Goal: Find specific page/section: Find specific page/section

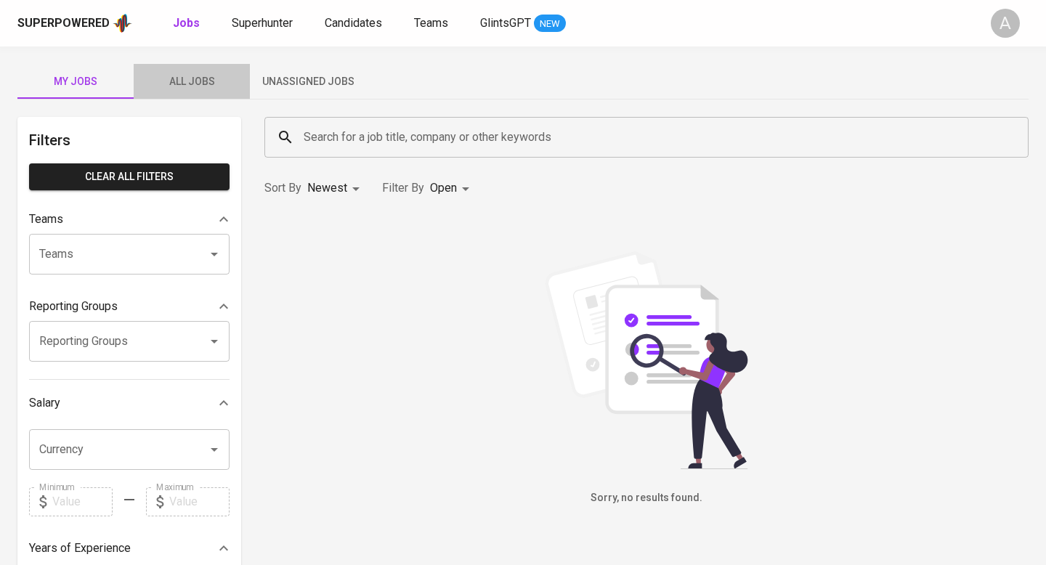
click at [189, 90] on button "All Jobs" at bounding box center [192, 81] width 116 height 35
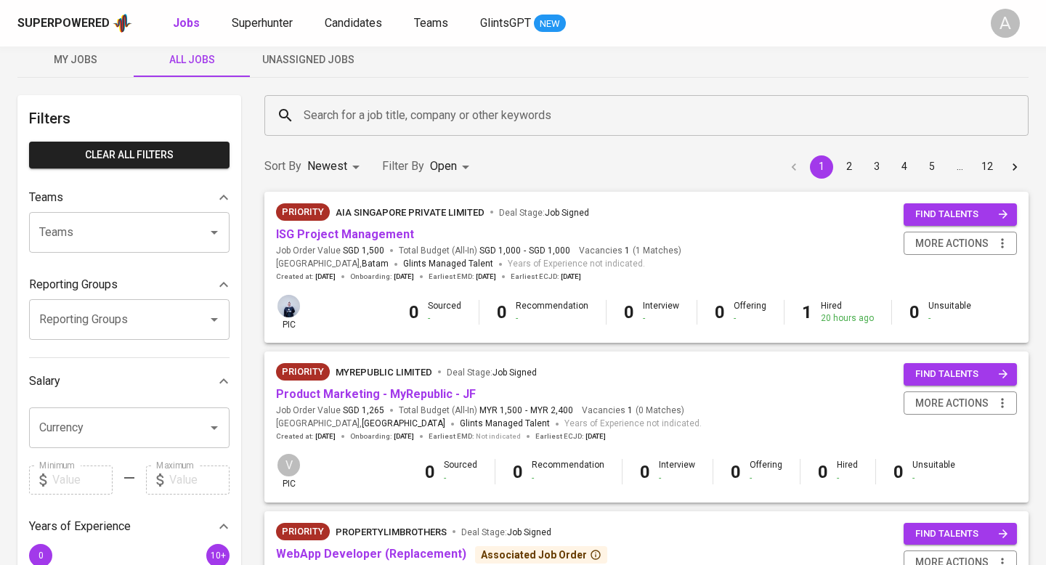
scroll to position [36, 0]
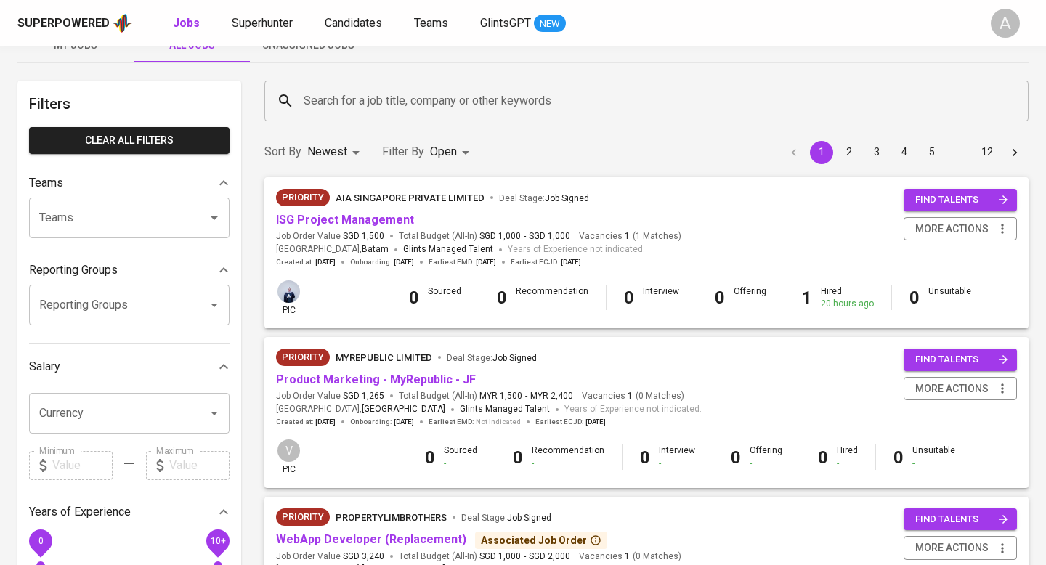
click at [443, 151] on div at bounding box center [523, 282] width 1046 height 565
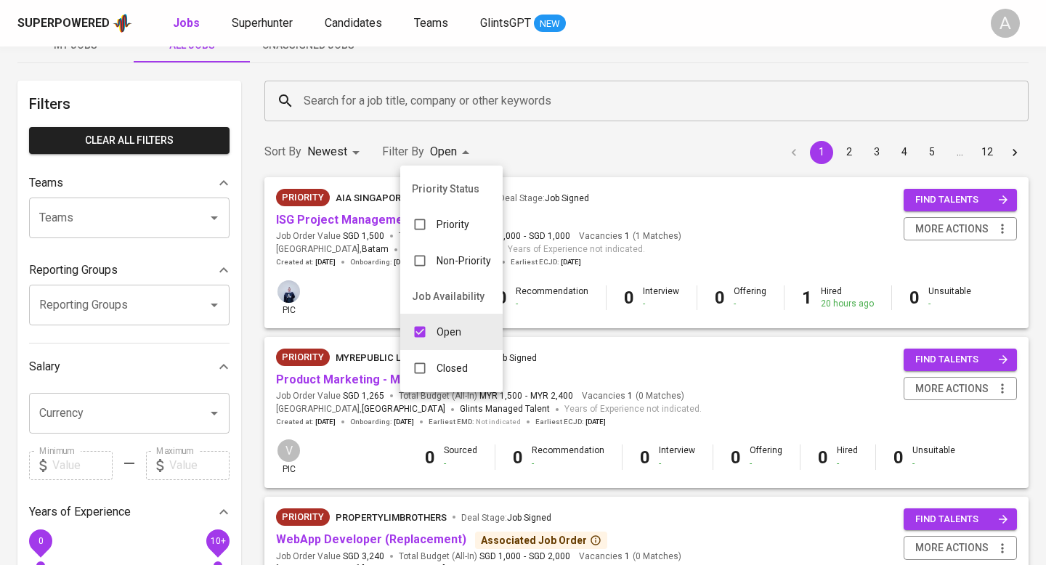
click at [432, 373] on input "checkbox" at bounding box center [420, 369] width 28 height 28
checkbox input "true"
type input "OPEN,CLOSE"
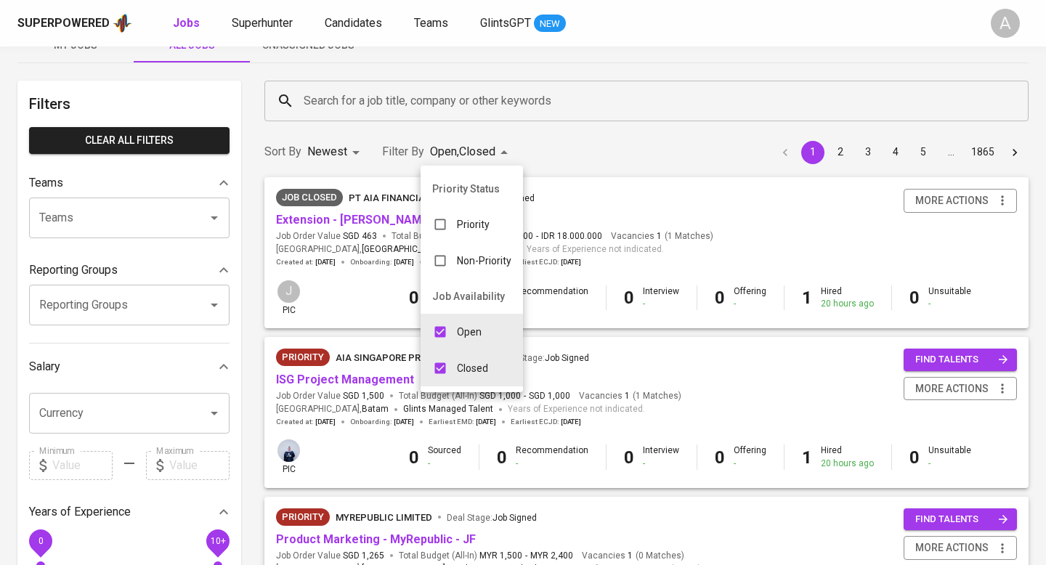
click at [666, 140] on div at bounding box center [523, 282] width 1046 height 565
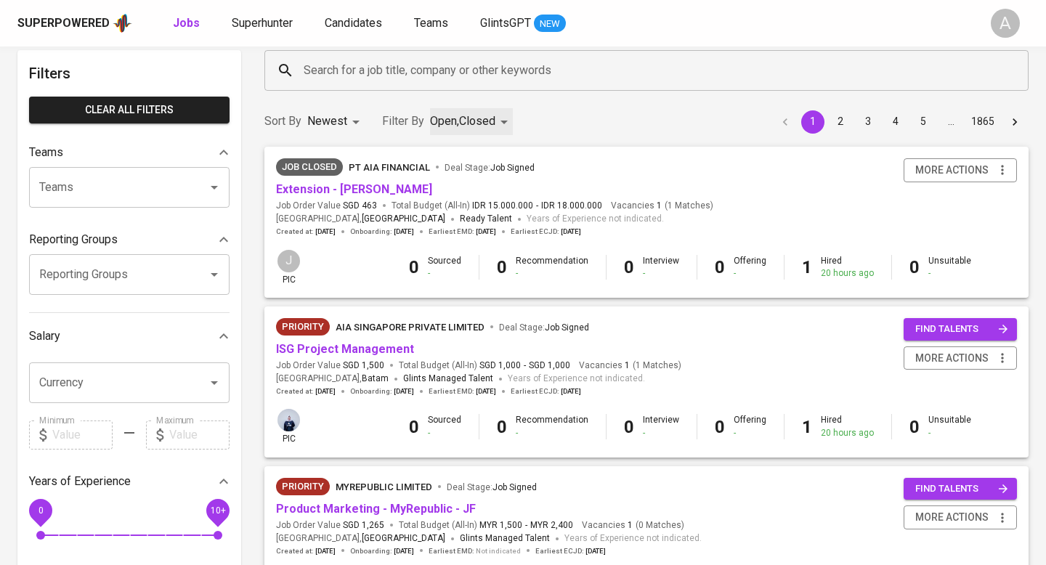
scroll to position [76, 0]
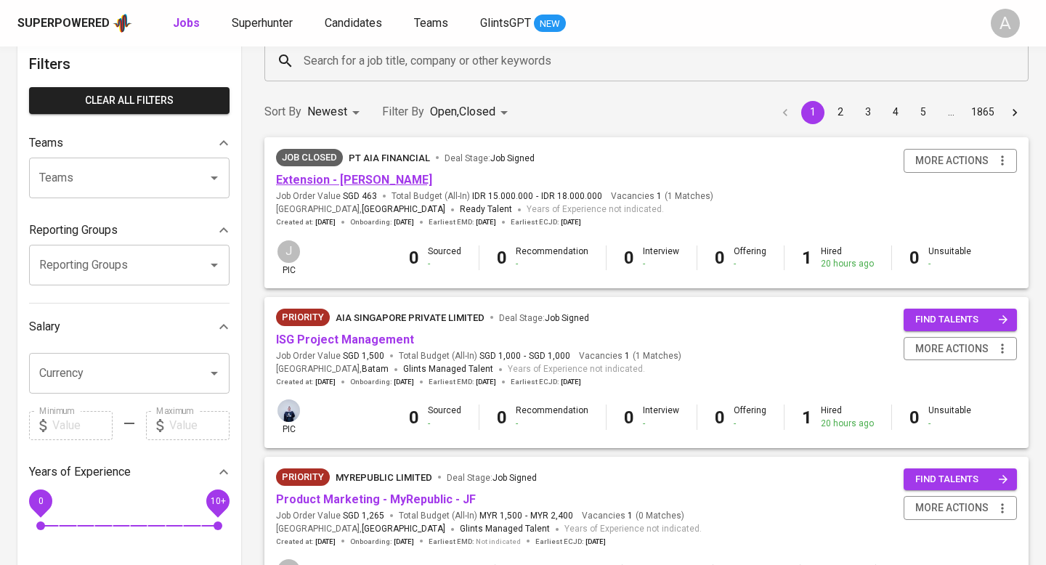
click at [412, 182] on link "Extension - [PERSON_NAME]" at bounding box center [354, 180] width 156 height 14
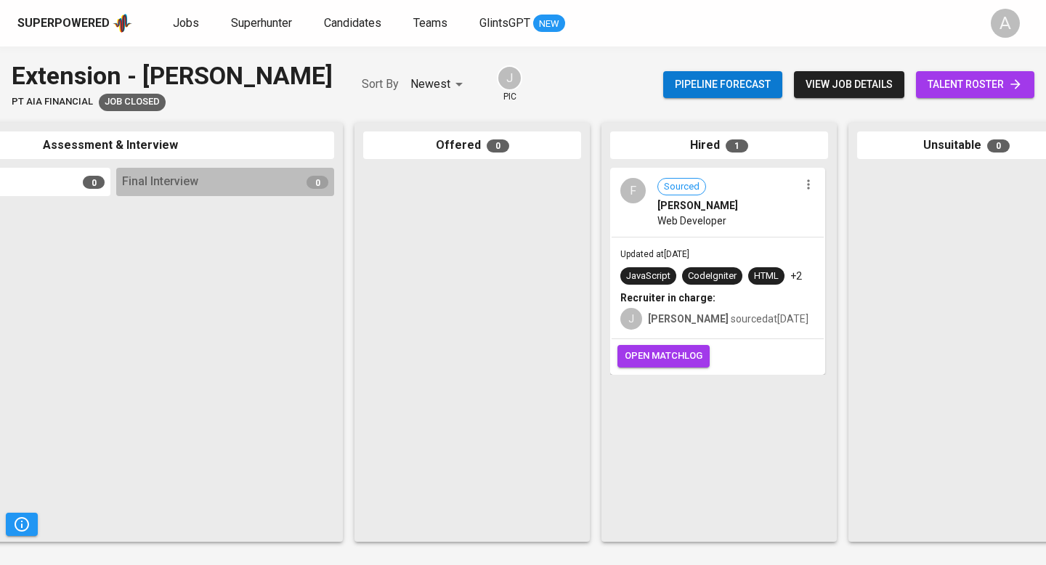
scroll to position [0, 684]
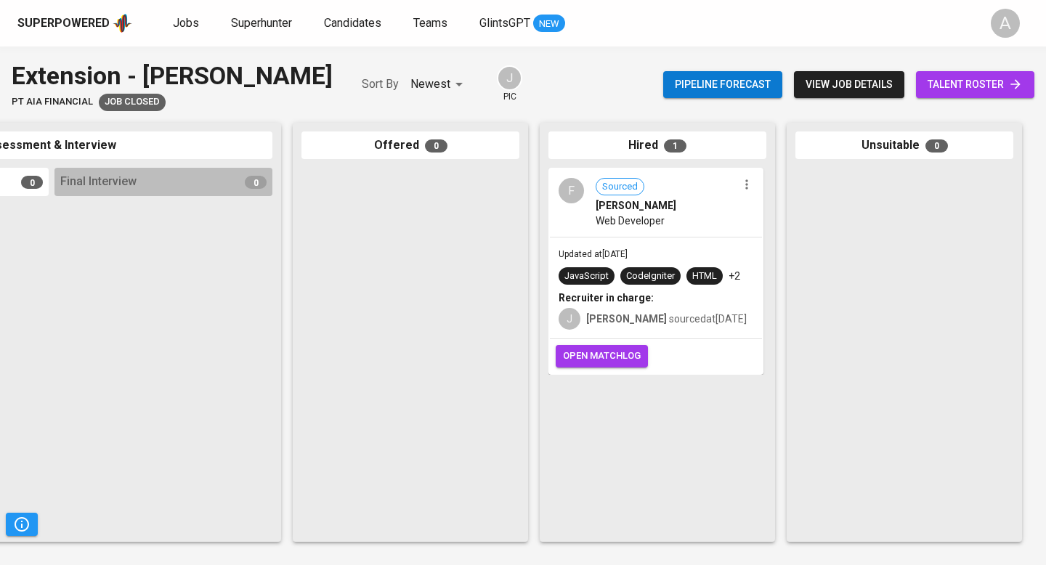
click at [607, 358] on span "open matchlog" at bounding box center [602, 356] width 78 height 17
